Goal: Browse casually: Explore the website without a specific task or goal

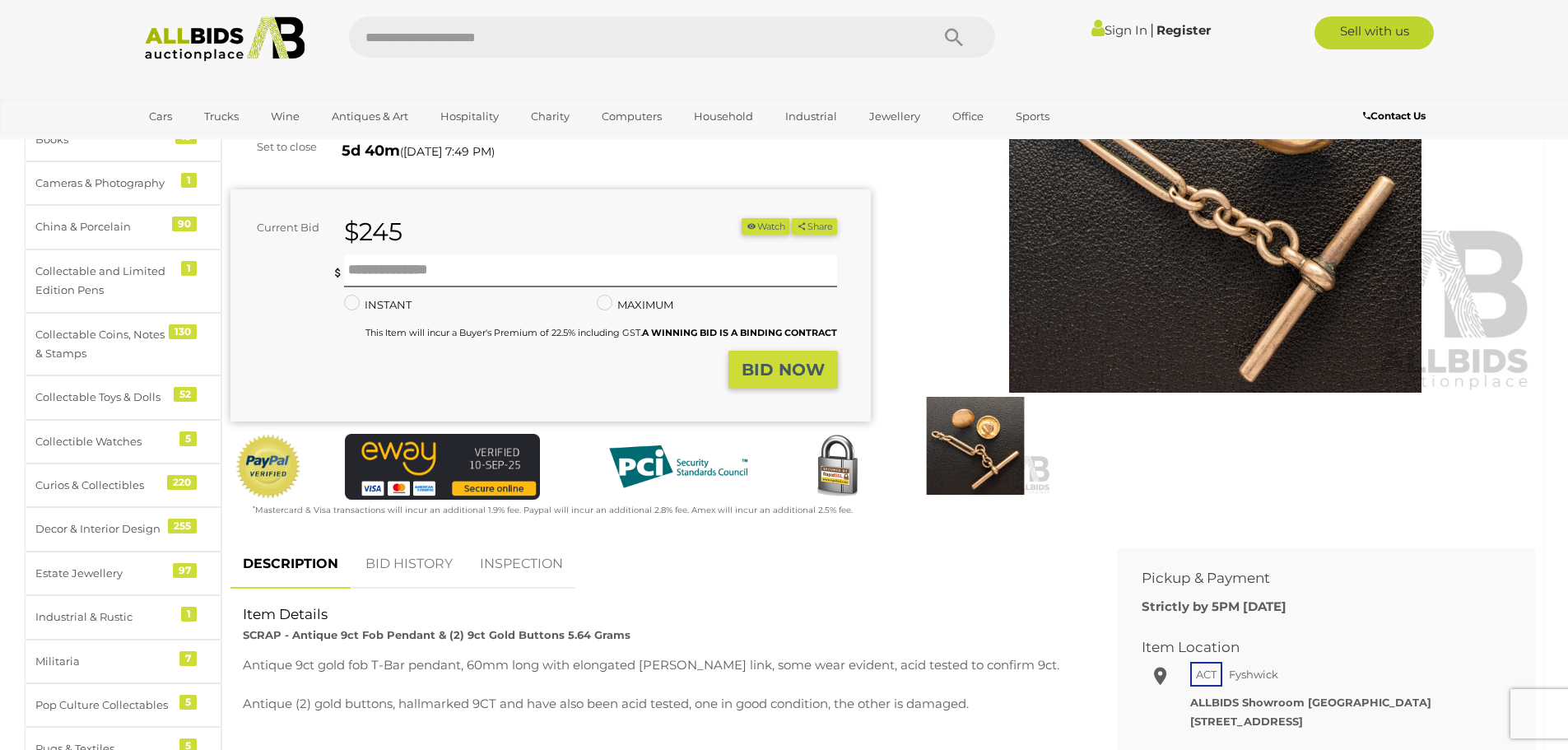
scroll to position [247, 0]
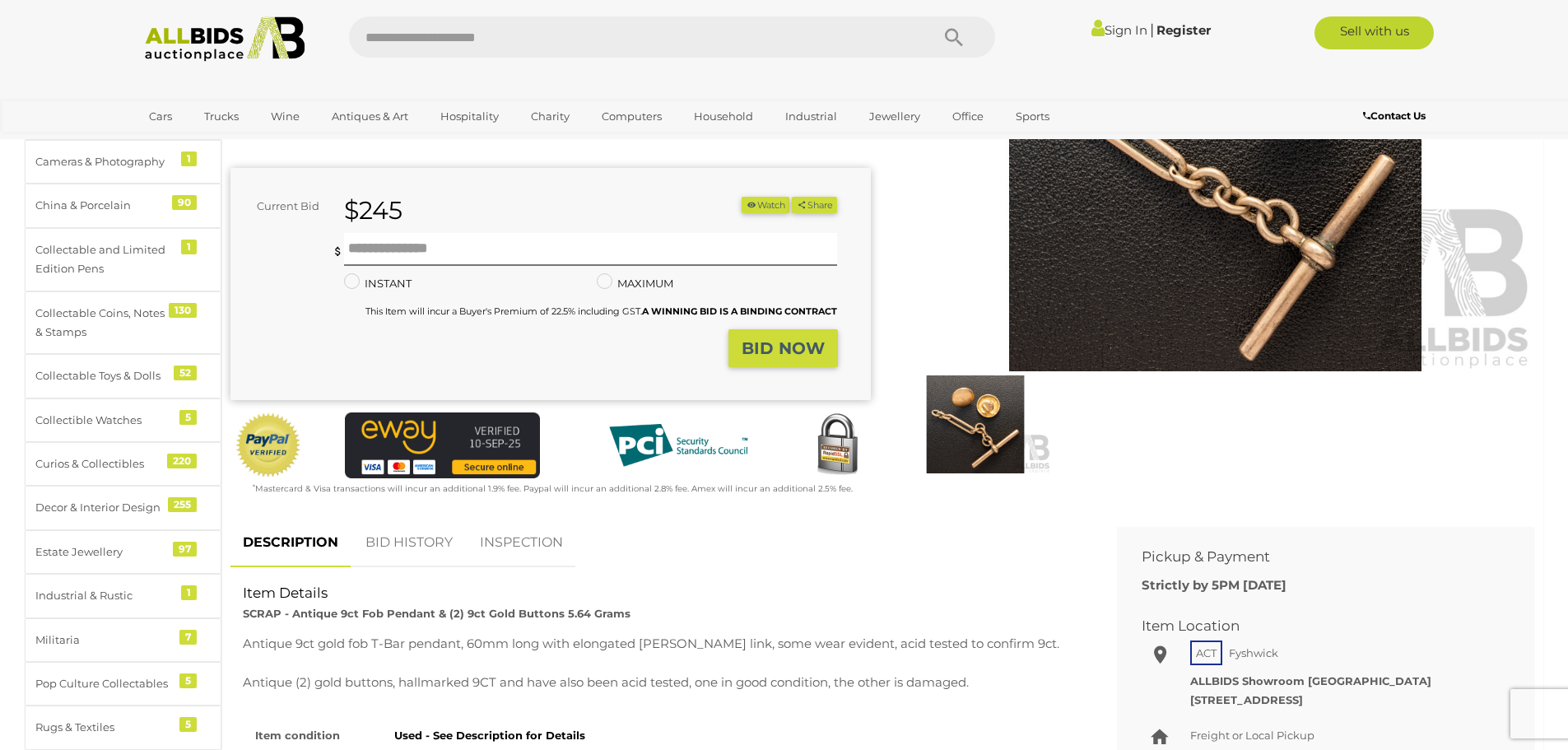
click at [422, 544] on link "BID HISTORY" at bounding box center [409, 542] width 112 height 48
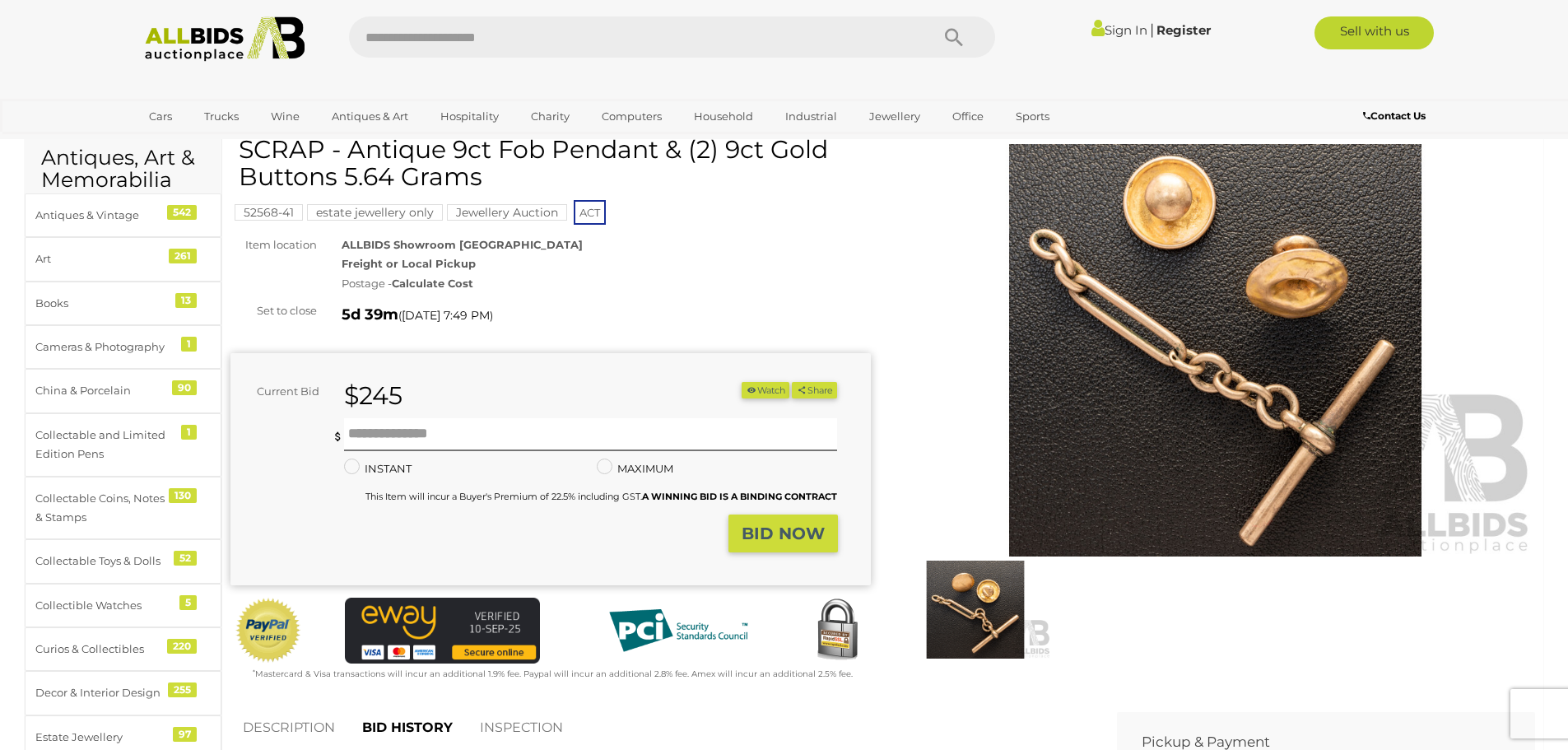
scroll to position [0, 0]
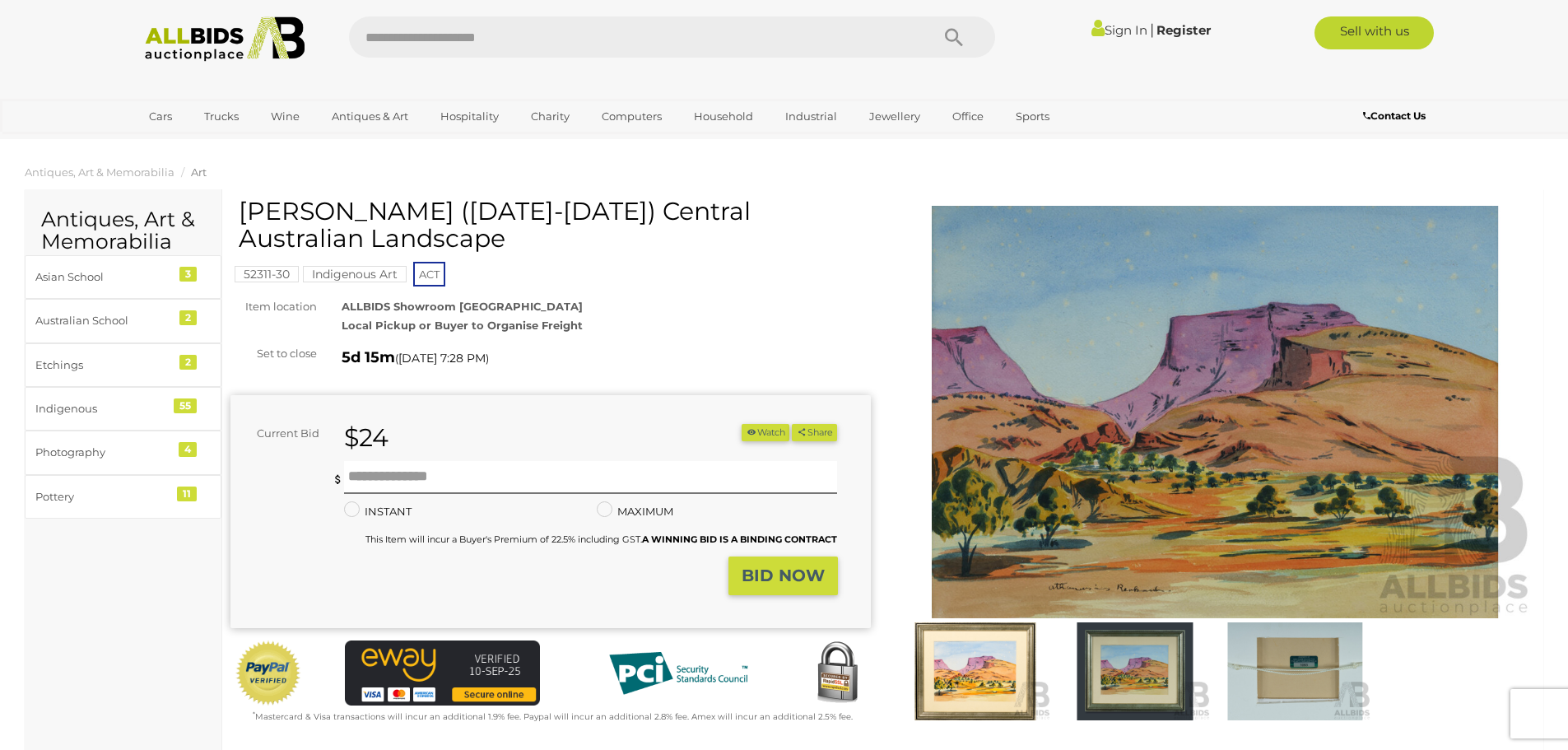
click at [1307, 680] on img at bounding box center [1295, 670] width 152 height 98
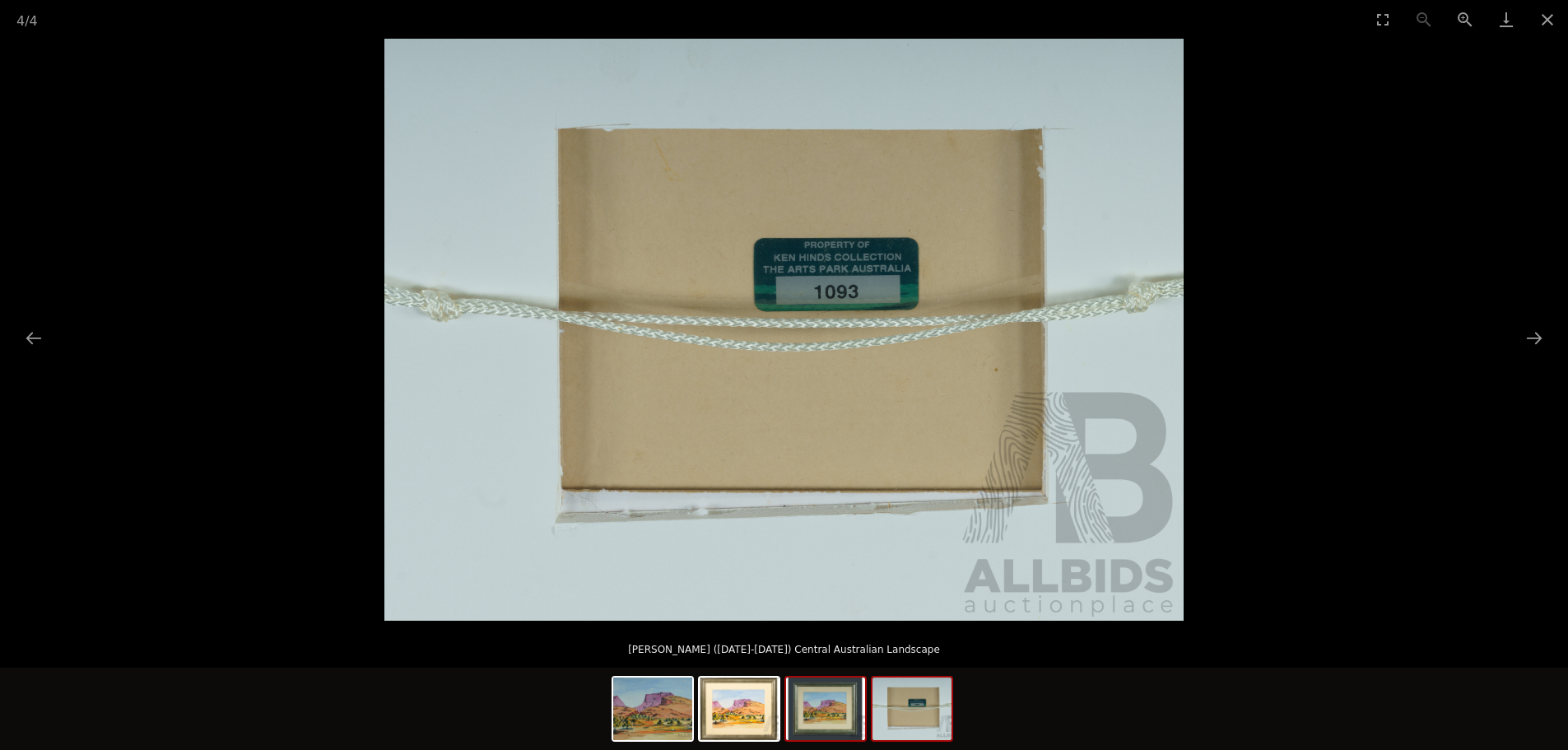
click at [835, 721] on img at bounding box center [826, 709] width 79 height 62
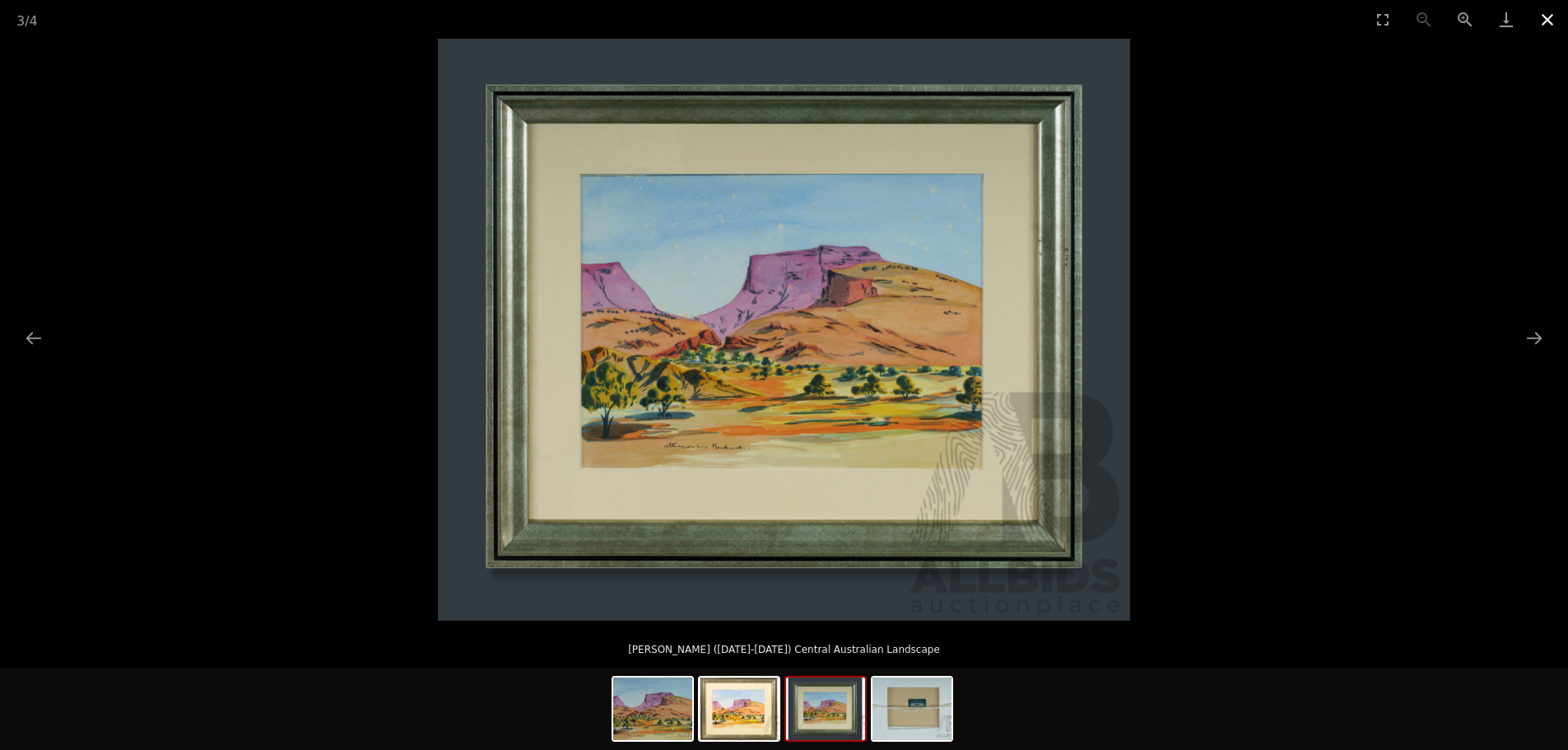
click at [1548, 24] on button "Close gallery" at bounding box center [1547, 19] width 41 height 38
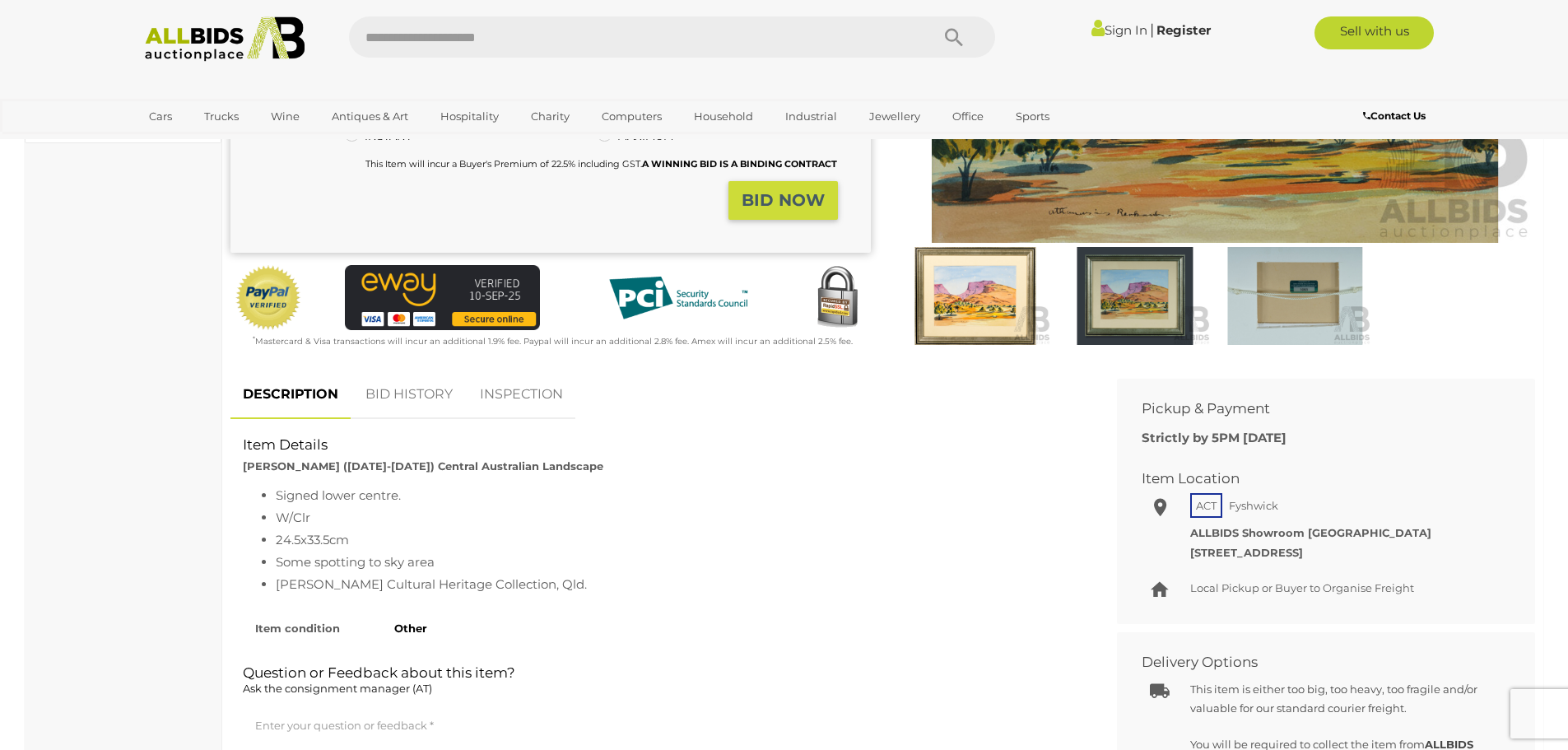
scroll to position [412, 0]
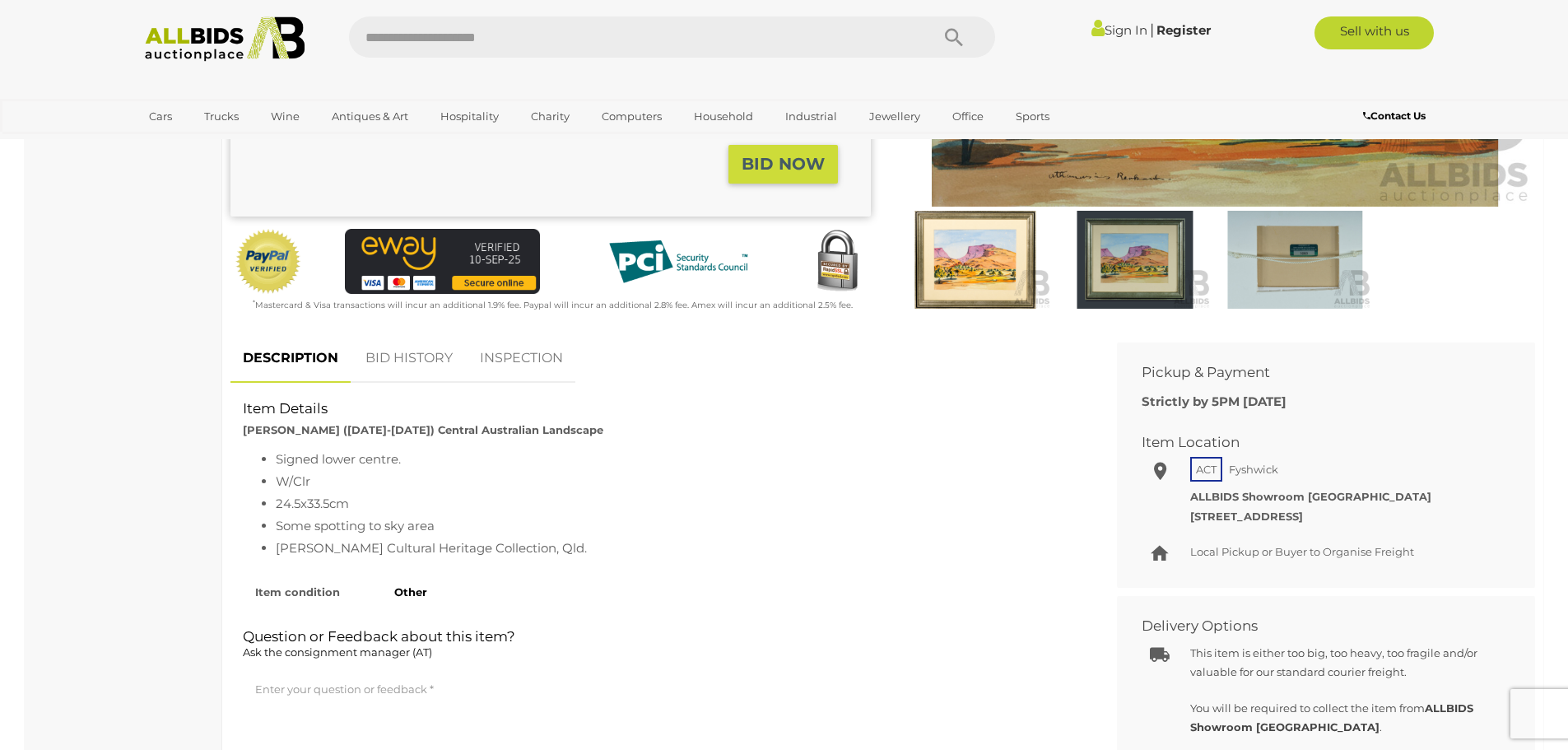
click at [402, 358] on link "BID HISTORY" at bounding box center [409, 358] width 112 height 48
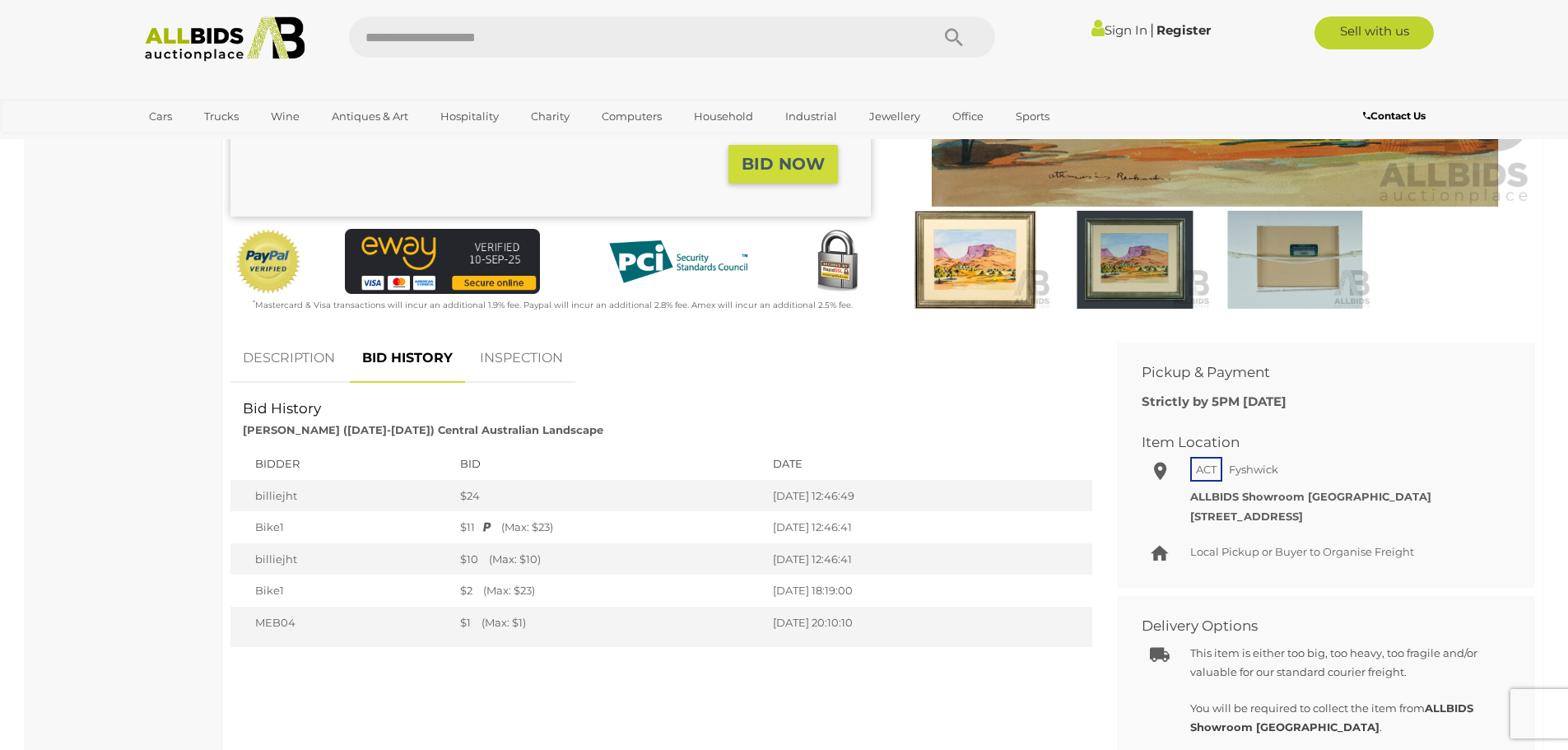
click at [304, 359] on link "DESCRIPTION" at bounding box center [289, 358] width 117 height 48
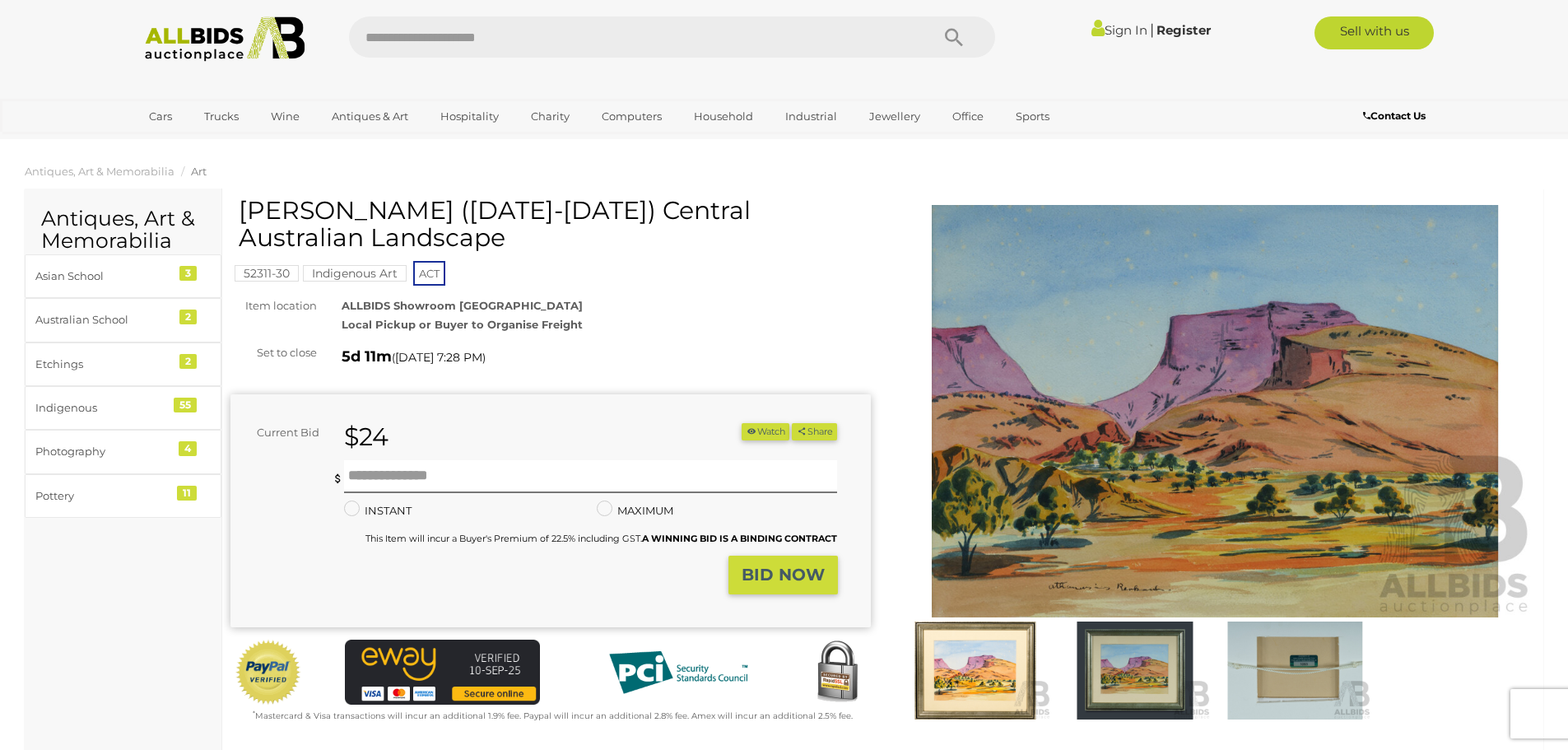
scroll to position [0, 0]
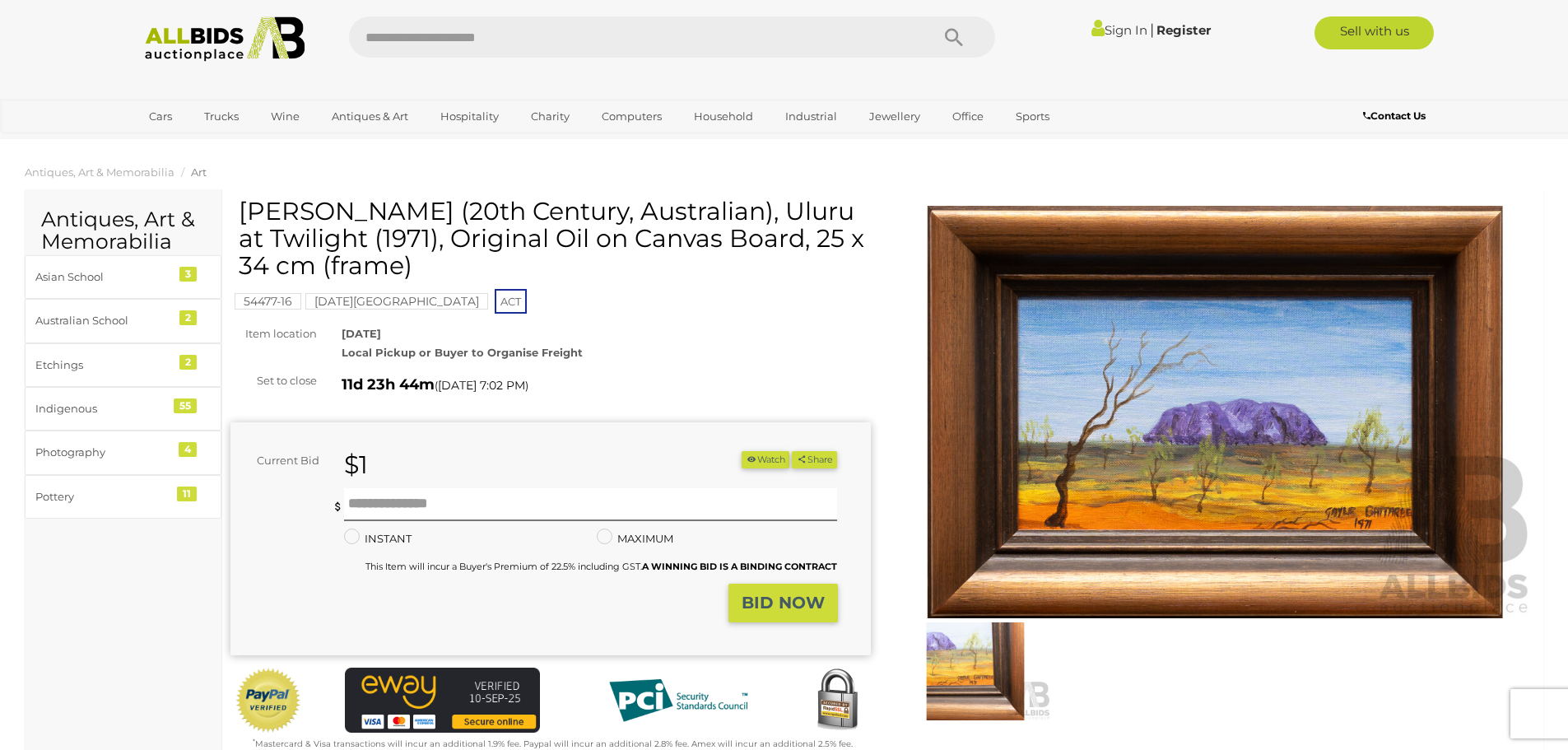
click at [1220, 455] on img at bounding box center [1215, 412] width 640 height 412
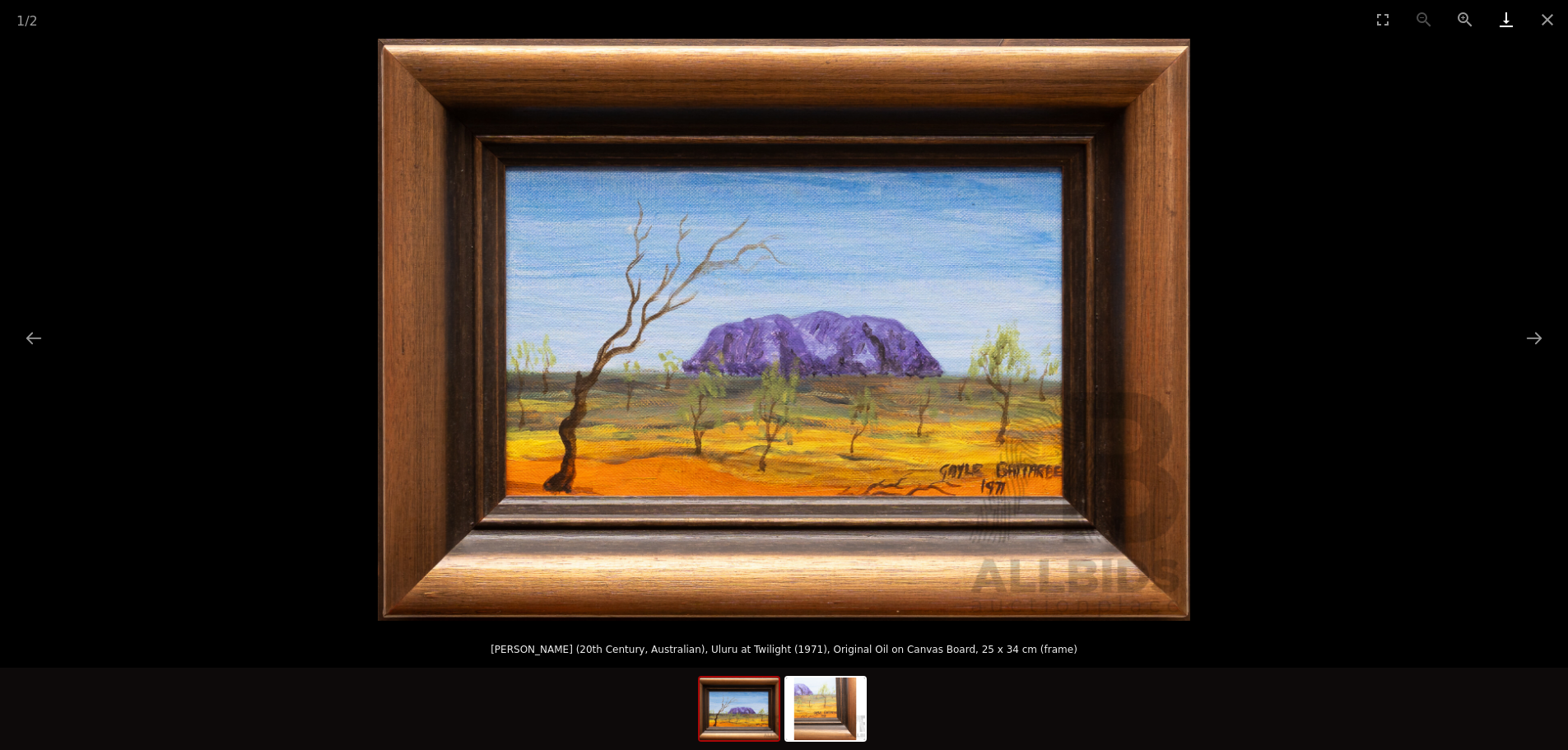
click at [1505, 22] on link "Download" at bounding box center [1506, 19] width 41 height 38
click at [1545, 16] on button "Close gallery" at bounding box center [1547, 19] width 41 height 38
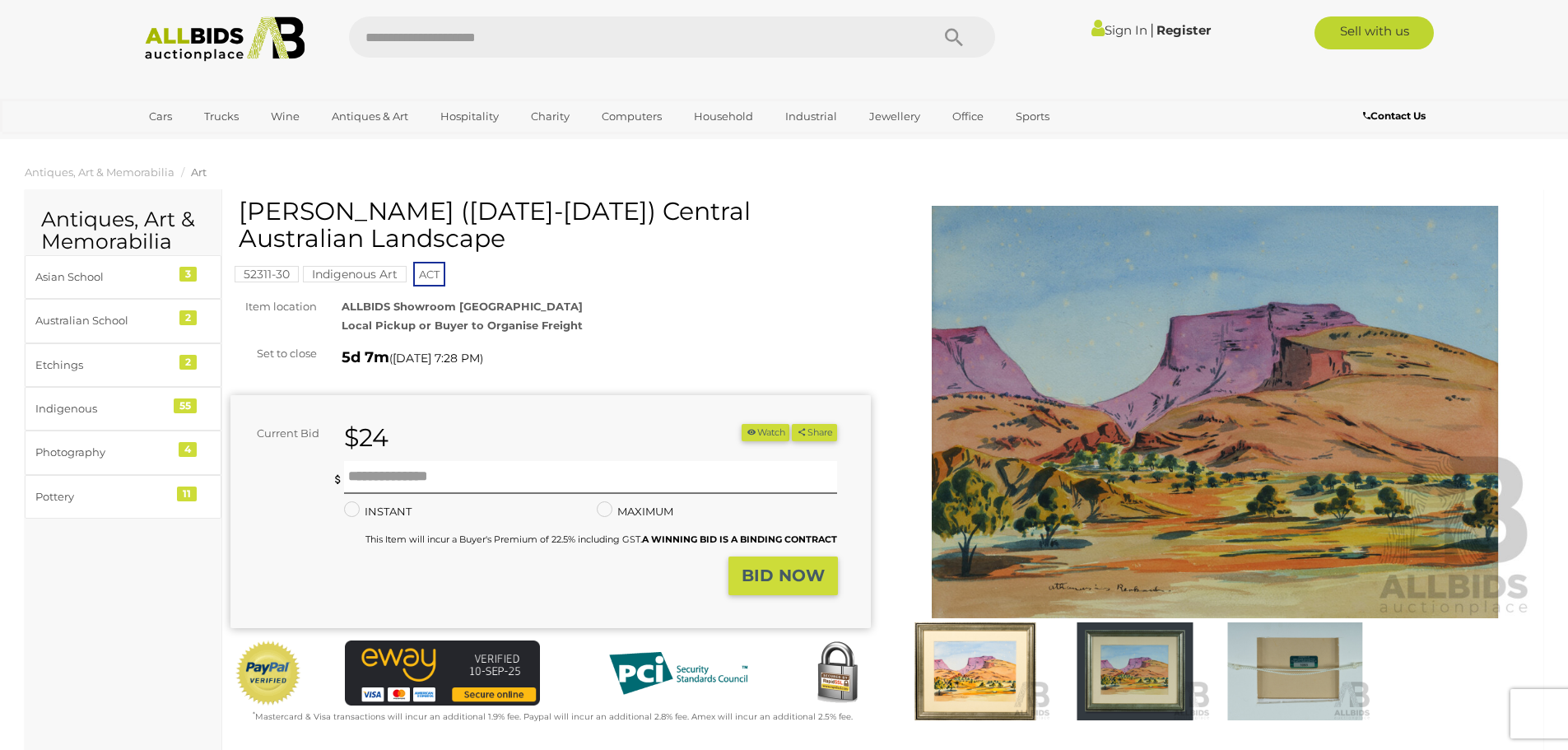
click at [992, 685] on img at bounding box center [976, 670] width 152 height 98
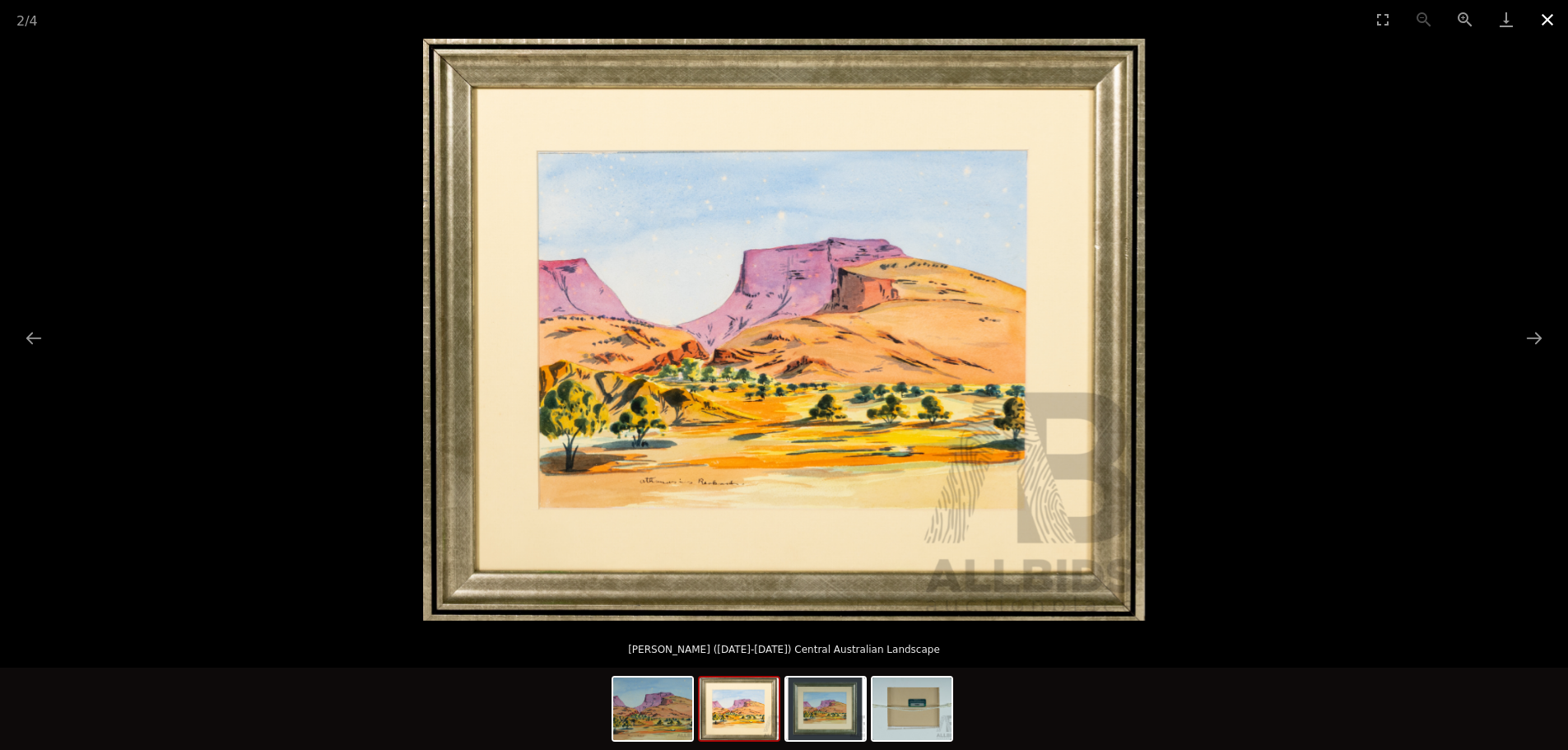
click at [1544, 21] on button "Close gallery" at bounding box center [1547, 19] width 41 height 38
